Goal: Navigation & Orientation: Find specific page/section

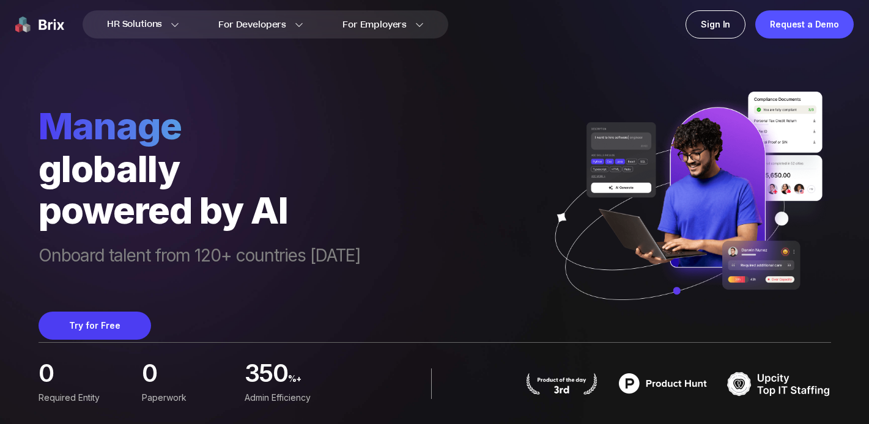
click at [47, 28] on img at bounding box center [39, 24] width 49 height 28
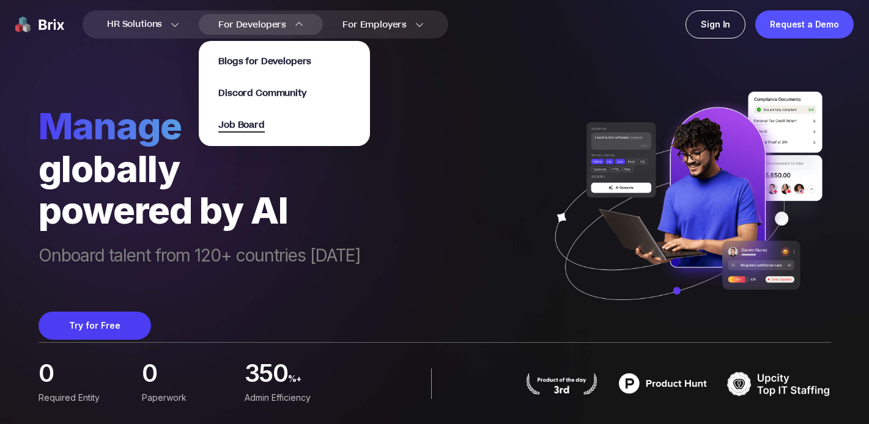
click at [262, 119] on span "Job Board" at bounding box center [241, 126] width 46 height 14
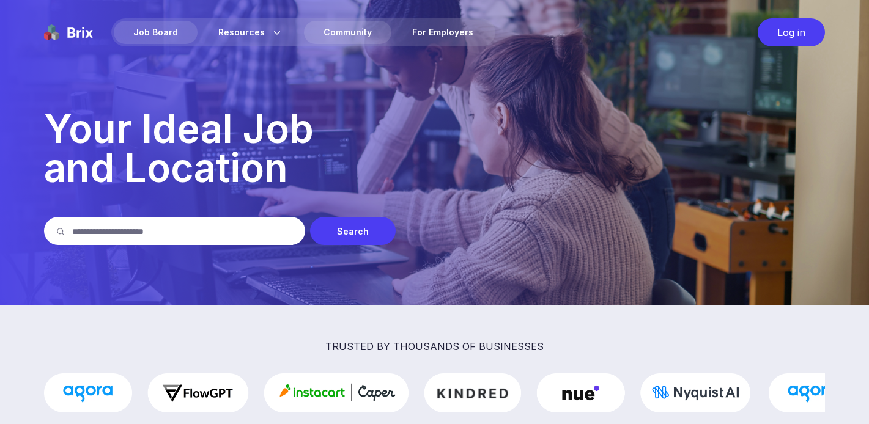
click at [375, 39] on div "Community" at bounding box center [347, 32] width 87 height 23
click at [411, 25] on div "For Employers" at bounding box center [442, 32] width 100 height 23
click at [77, 26] on img at bounding box center [68, 32] width 49 height 28
click at [75, 35] on img at bounding box center [68, 32] width 49 height 28
click at [430, 32] on div "For Employers" at bounding box center [442, 32] width 100 height 23
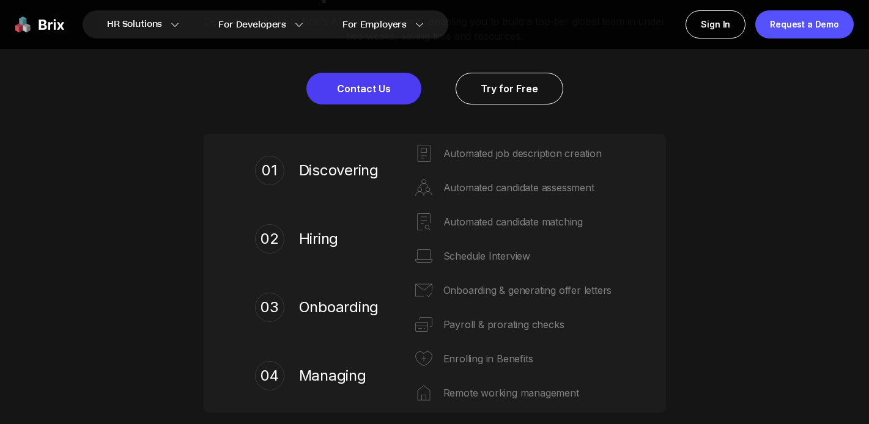
scroll to position [573, 0]
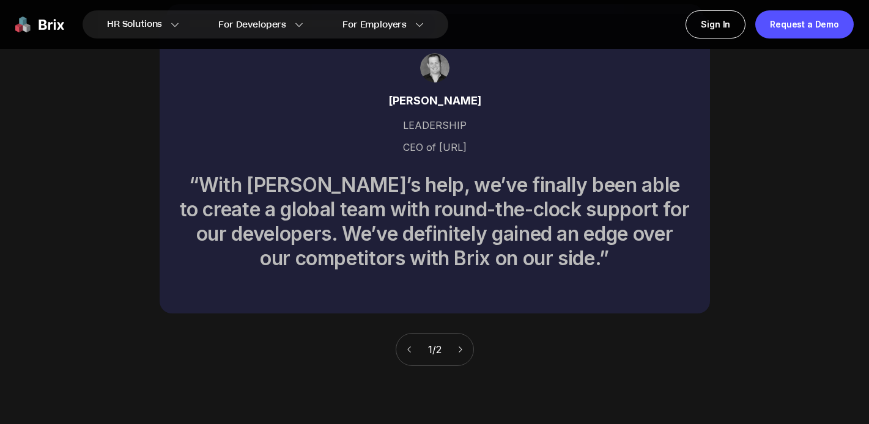
scroll to position [4256, 0]
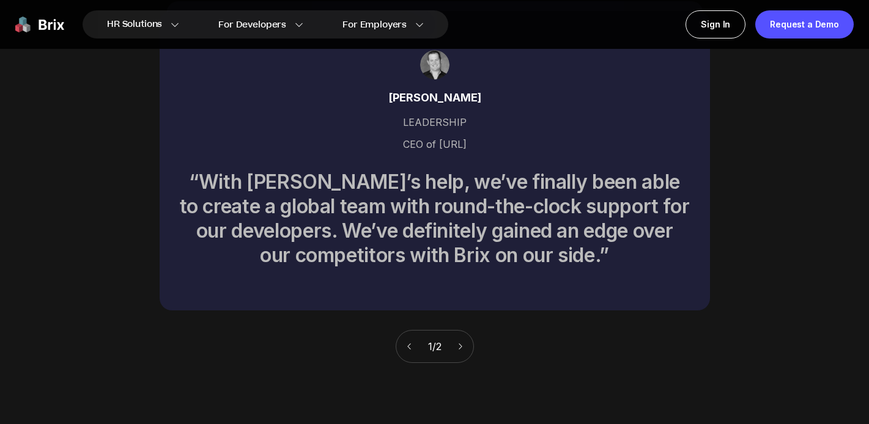
click at [462, 344] on icon at bounding box center [459, 347] width 3 height 6
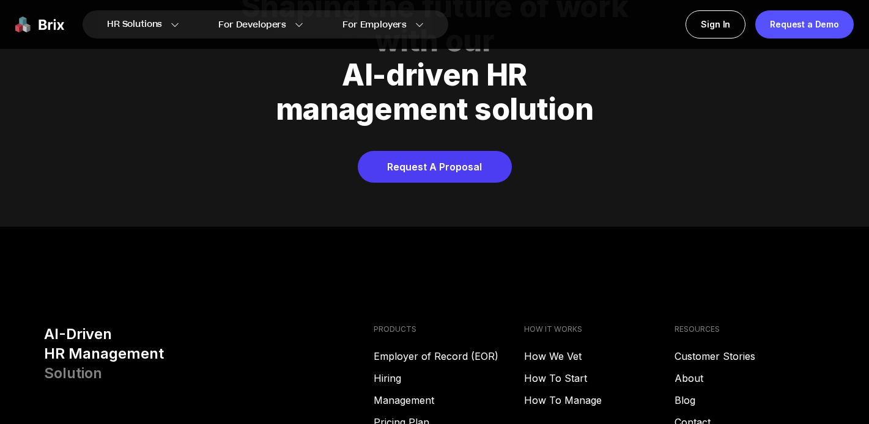
scroll to position [4932, 0]
